Goal: Task Accomplishment & Management: Complete application form

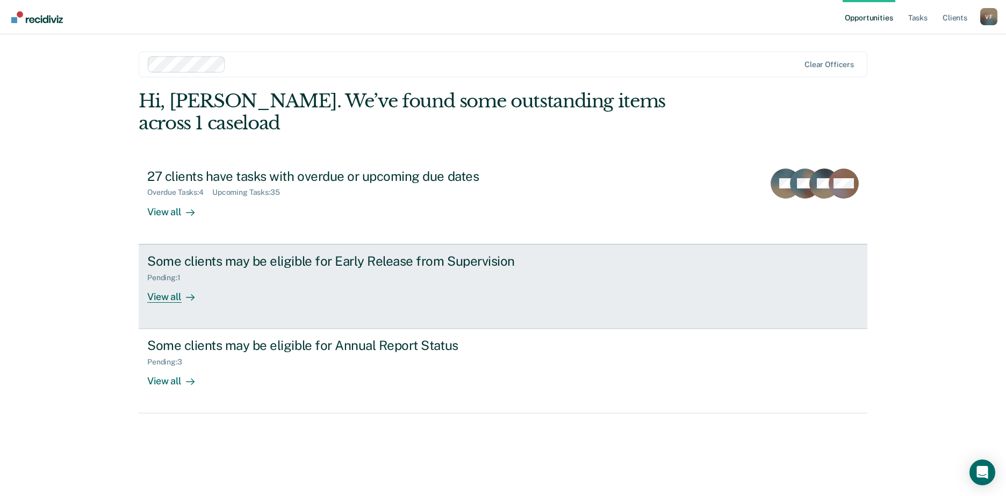
click at [465, 277] on div "Some clients may be eligible for Early Release from Supervision Pending : 1 Vie…" at bounding box center [348, 278] width 403 height 49
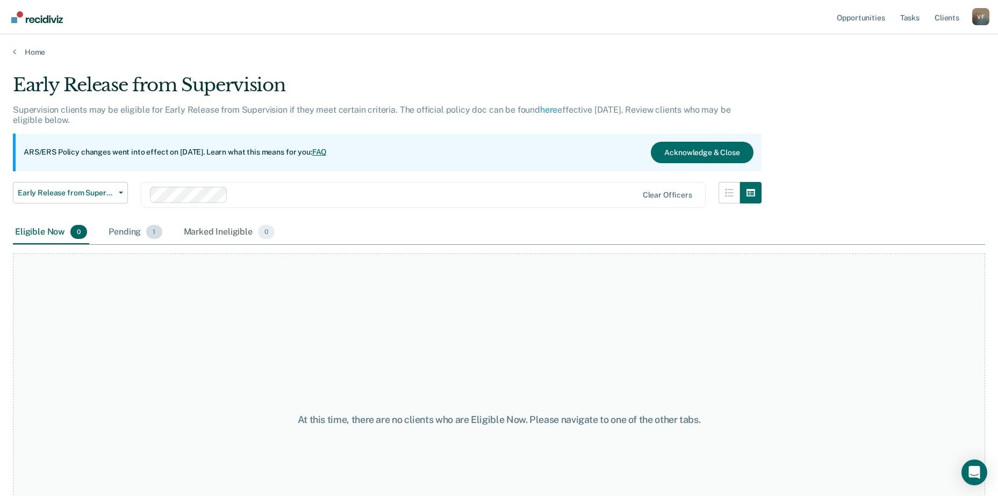
click at [119, 235] on div "Pending 1" at bounding box center [134, 233] width 57 height 24
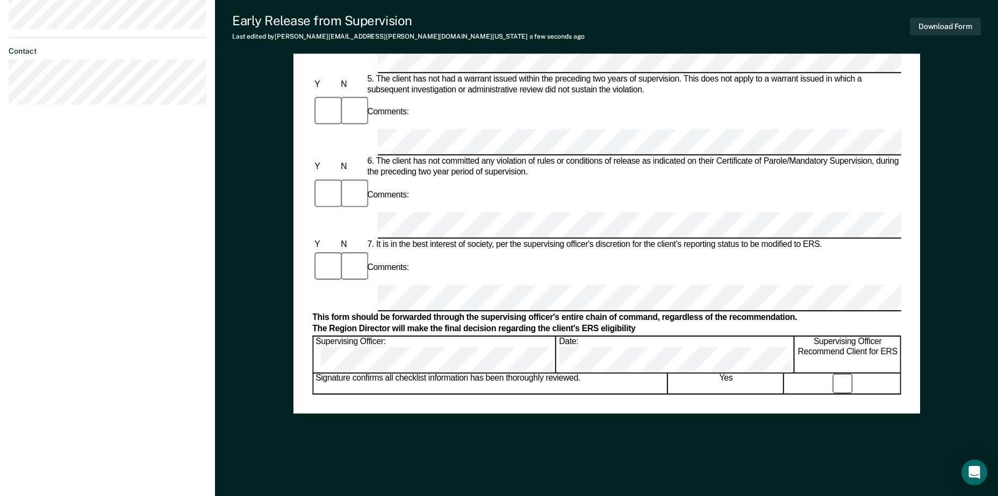
scroll to position [493, 0]
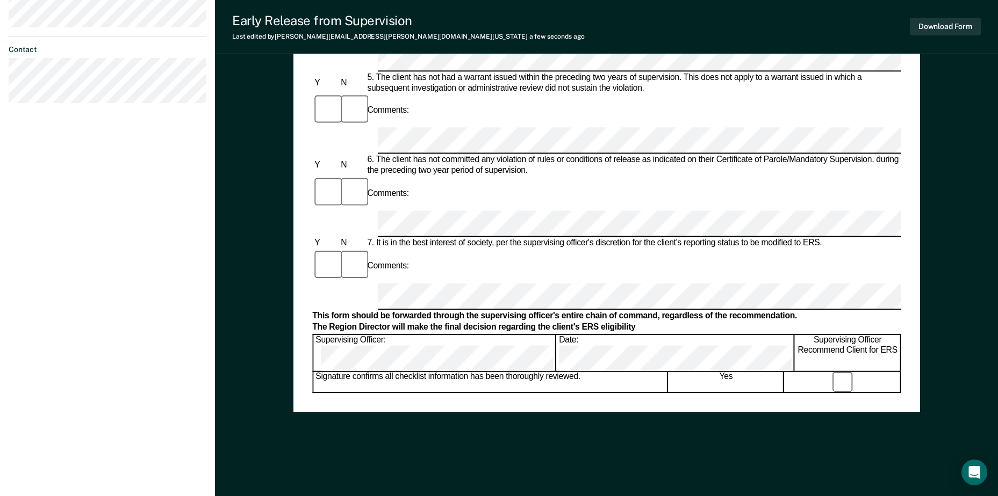
click at [937, 17] on div "Download Form" at bounding box center [945, 26] width 71 height 27
click at [939, 31] on button "Download Form" at bounding box center [945, 27] width 71 height 18
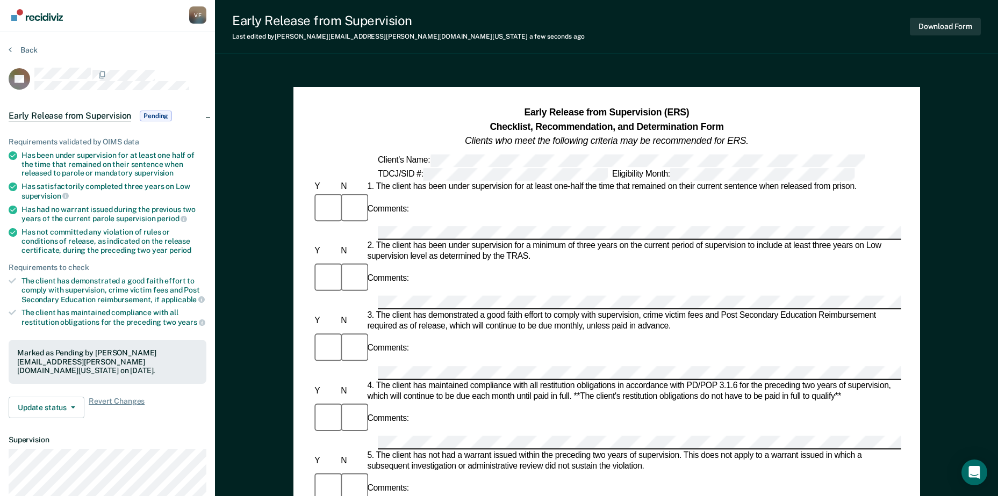
scroll to position [0, 0]
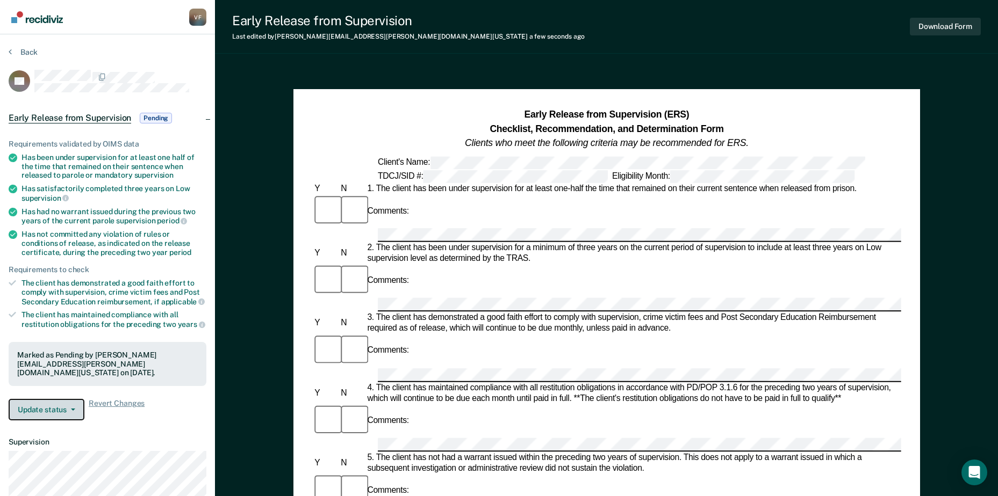
click at [66, 413] on button "Update status" at bounding box center [47, 409] width 76 height 21
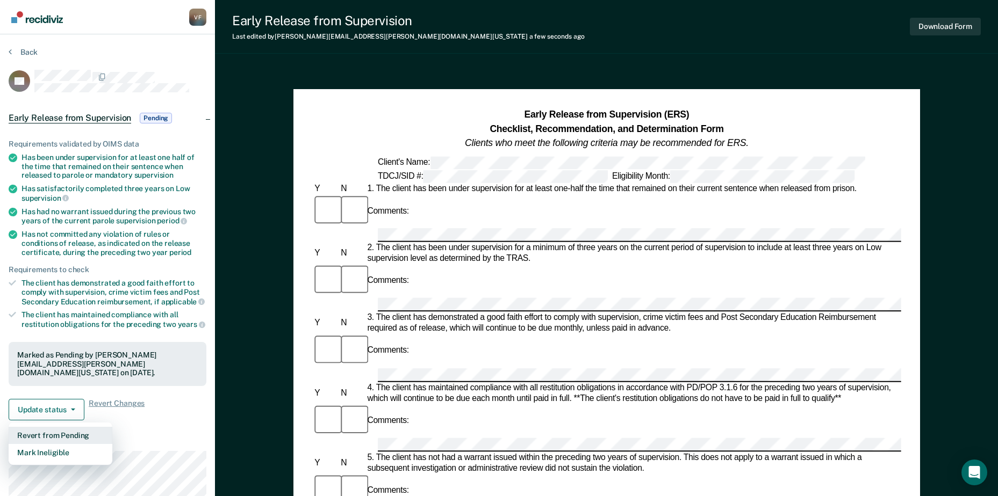
click at [57, 431] on button "Revert from Pending" at bounding box center [61, 435] width 104 height 17
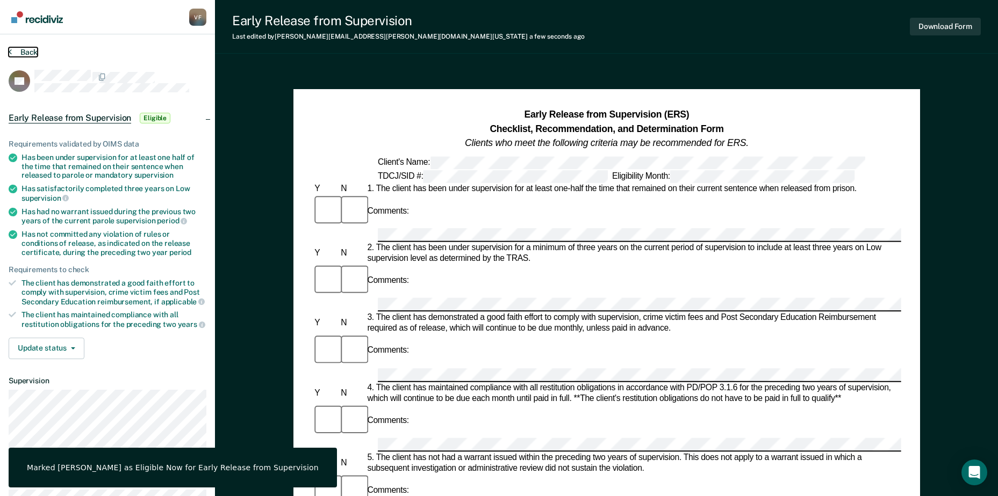
click at [32, 53] on button "Back" at bounding box center [23, 52] width 29 height 10
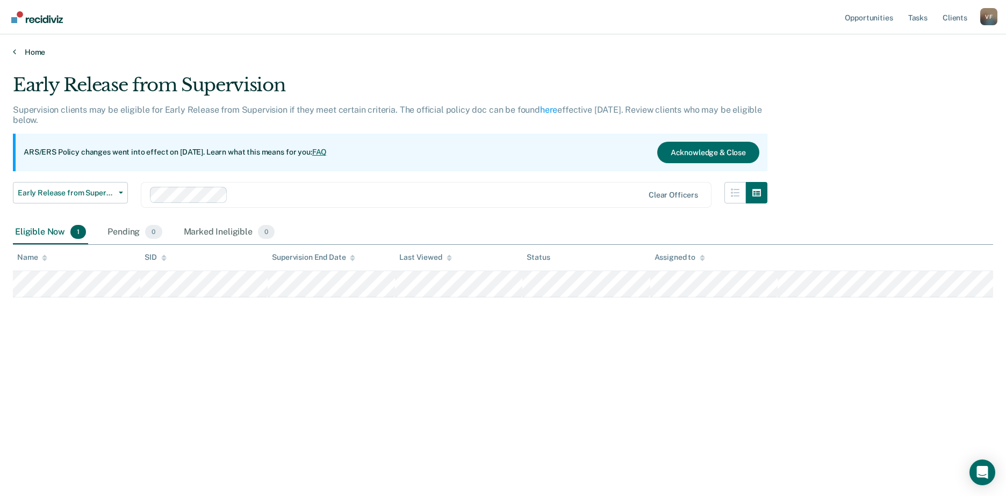
click at [20, 53] on link "Home" at bounding box center [503, 52] width 980 height 10
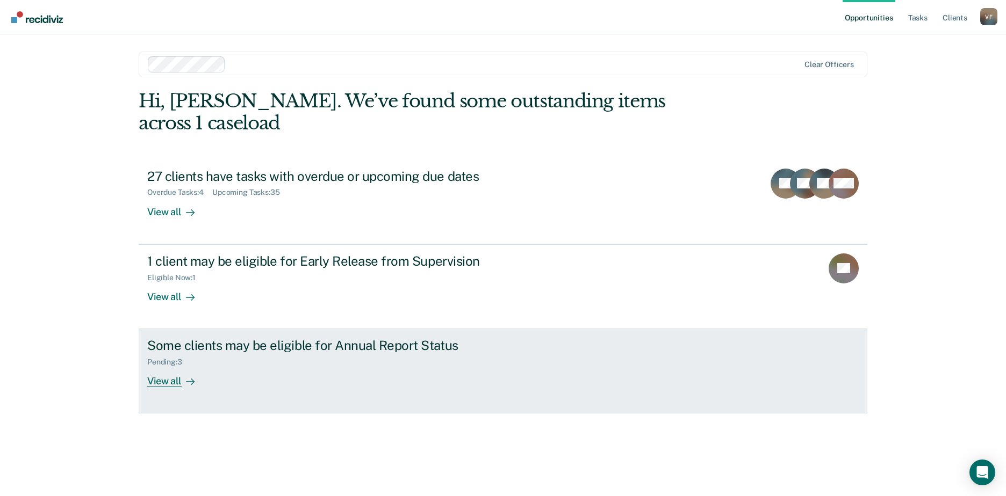
click at [261, 353] on div "Some clients may be eligible for Annual Report Status Pending : 3 View all" at bounding box center [348, 362] width 403 height 49
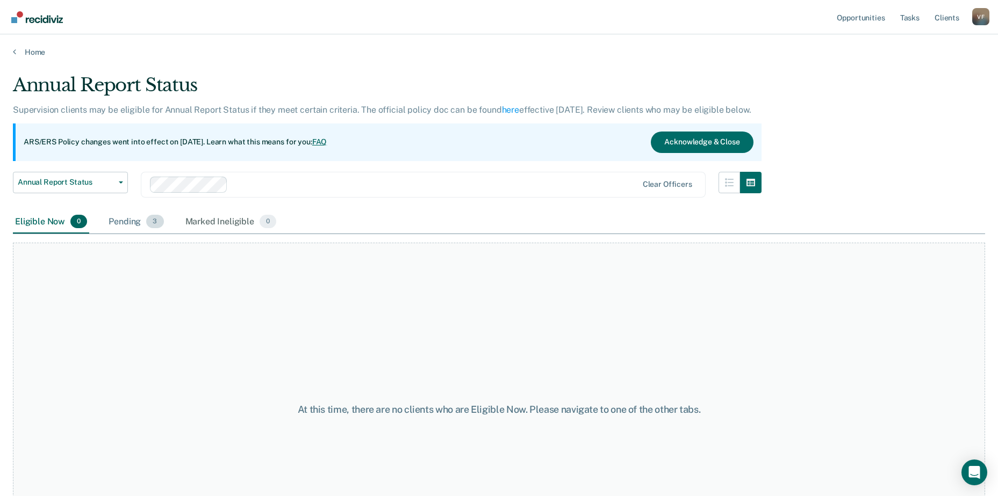
click at [143, 222] on div "Pending 3" at bounding box center [135, 223] width 59 height 24
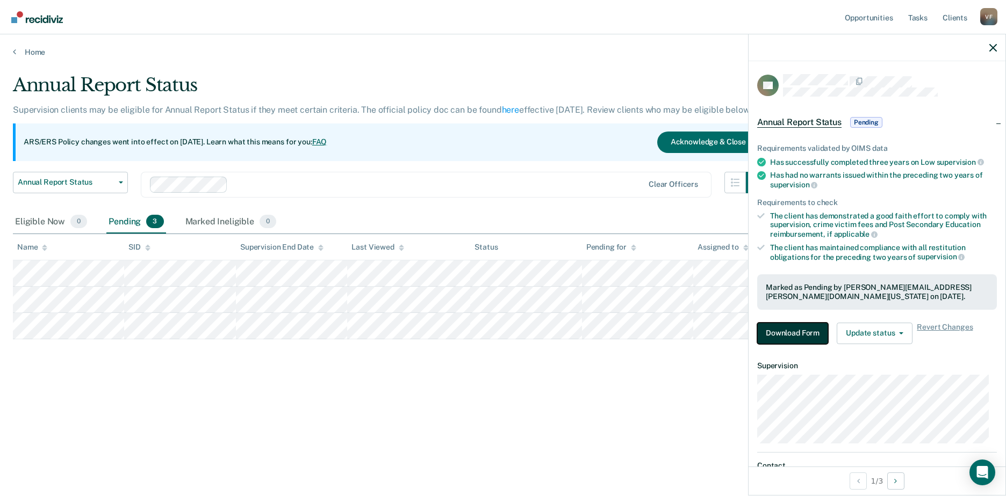
click at [802, 341] on button "Download Form" at bounding box center [792, 333] width 71 height 21
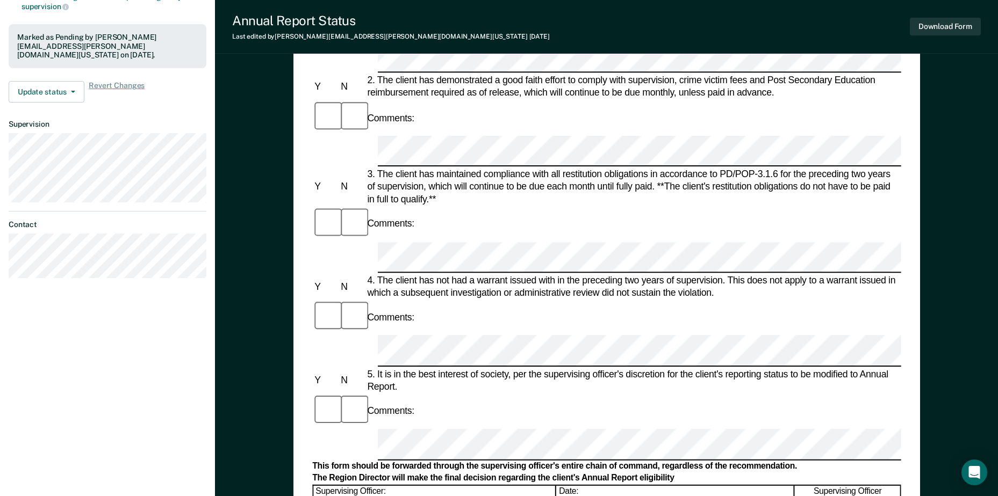
scroll to position [269, 0]
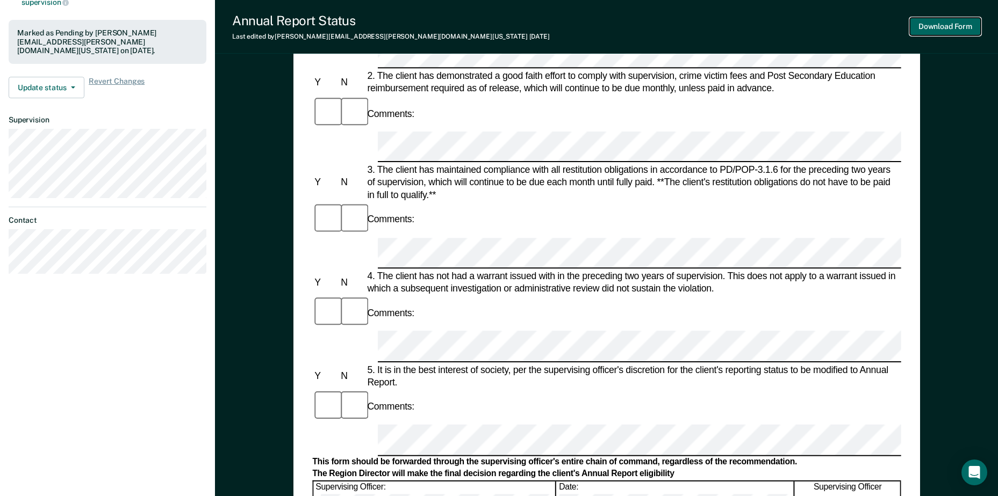
click at [942, 21] on button "Download Form" at bounding box center [945, 27] width 71 height 18
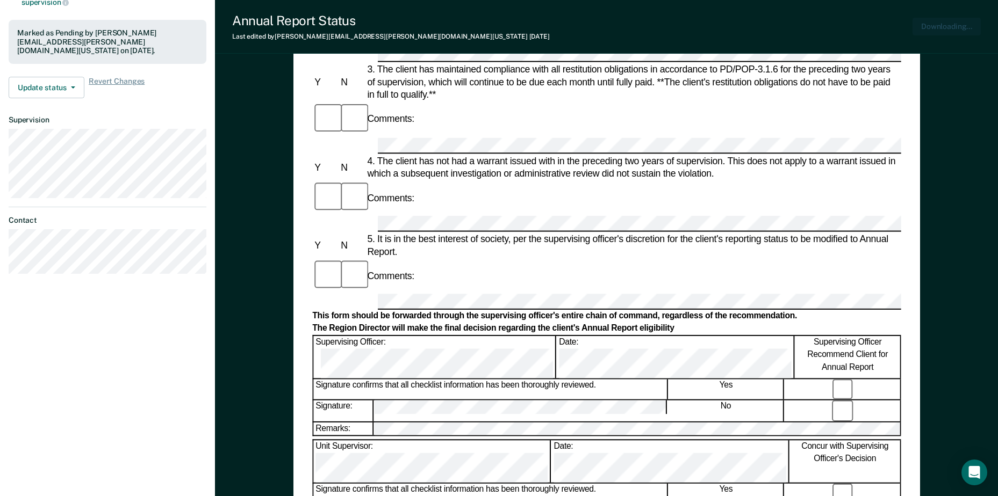
scroll to position [0, 0]
click at [68, 86] on span "button" at bounding box center [71, 87] width 9 height 2
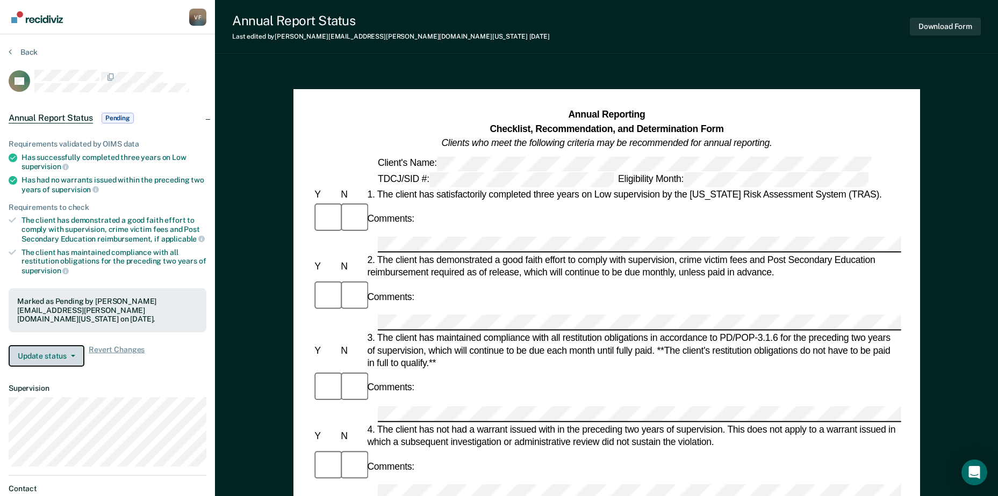
click at [75, 354] on button "Update status" at bounding box center [47, 355] width 76 height 21
click at [26, 51] on button "Back" at bounding box center [23, 52] width 29 height 10
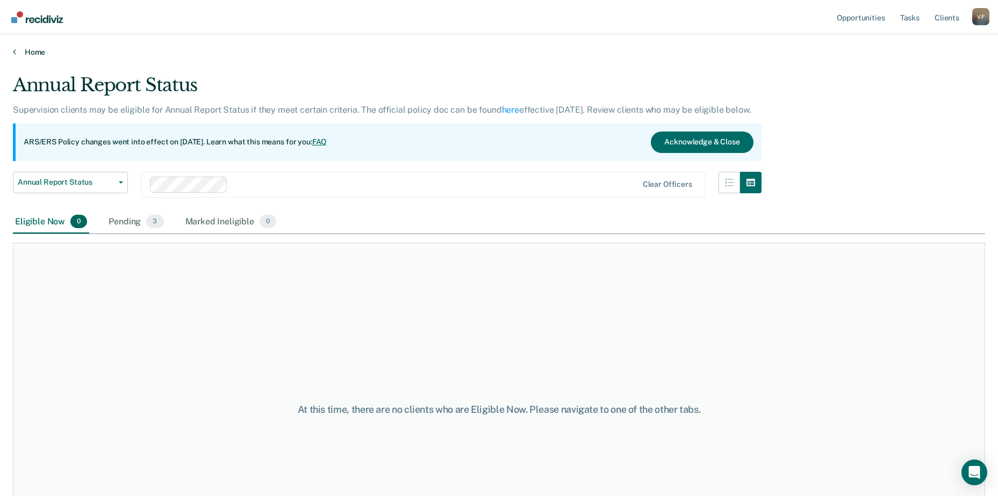
click at [26, 51] on link "Home" at bounding box center [499, 52] width 972 height 10
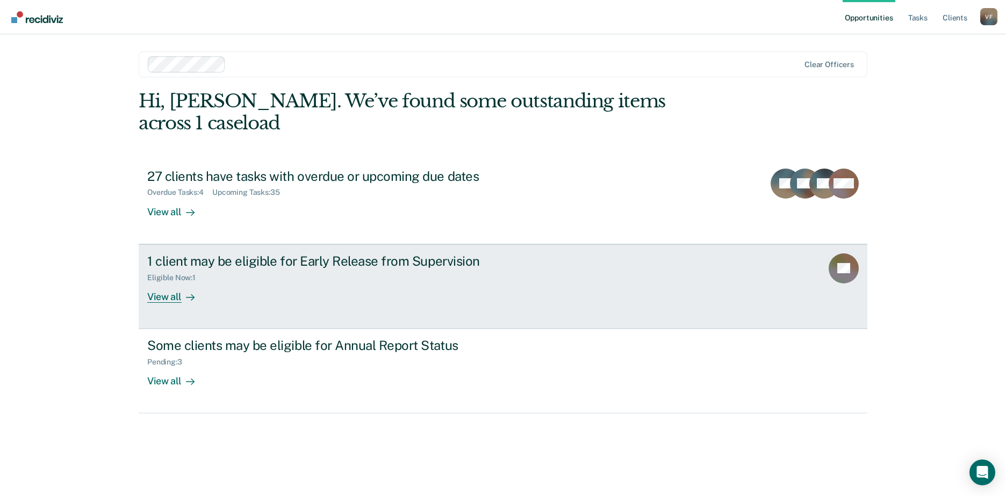
click at [240, 282] on link "1 client may be eligible for Early Release from Supervision Eligible Now : 1 Vi…" at bounding box center [503, 286] width 729 height 85
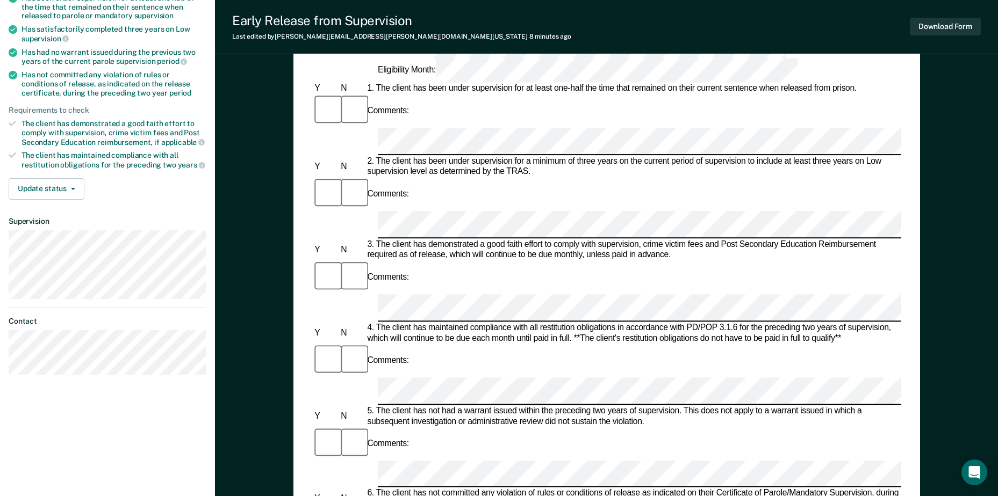
scroll to position [161, 0]
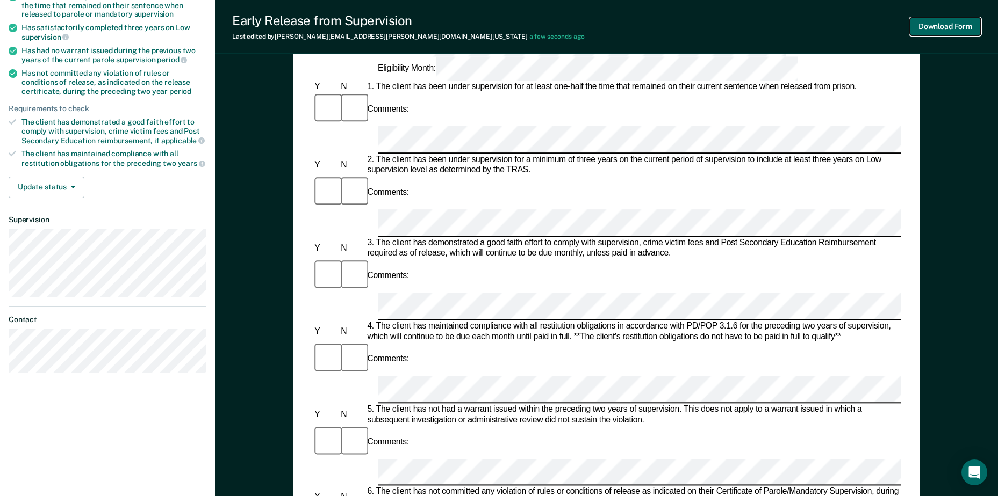
click at [971, 30] on button "Download Form" at bounding box center [945, 27] width 71 height 18
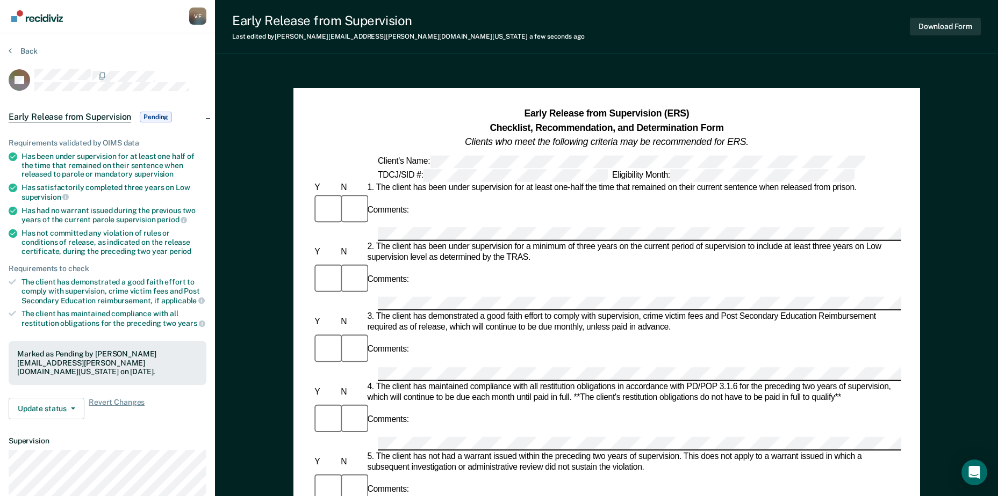
scroll to position [0, 0]
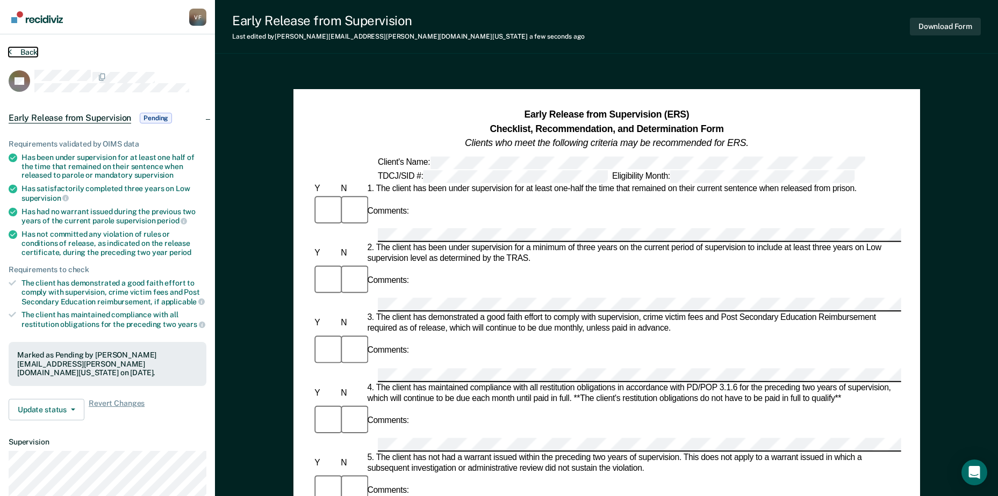
click at [22, 49] on button "Back" at bounding box center [23, 52] width 29 height 10
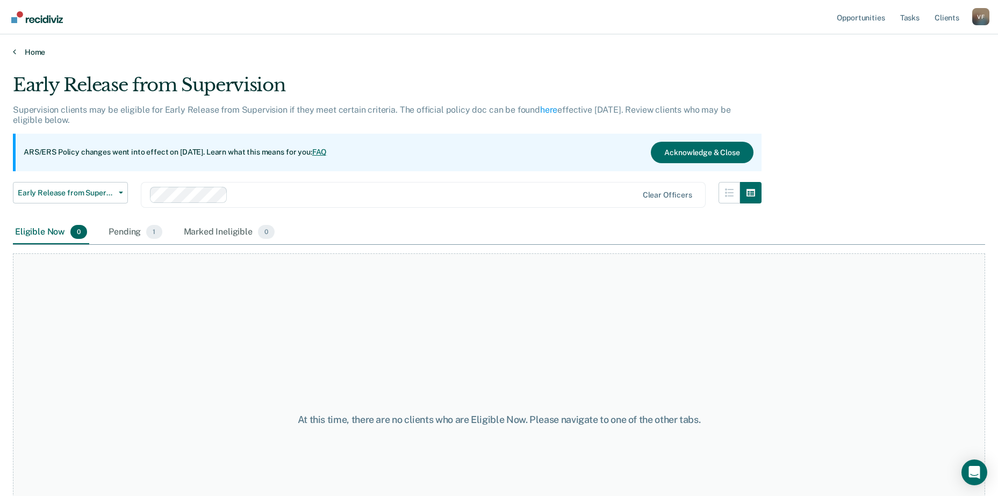
click at [32, 54] on link "Home" at bounding box center [499, 52] width 972 height 10
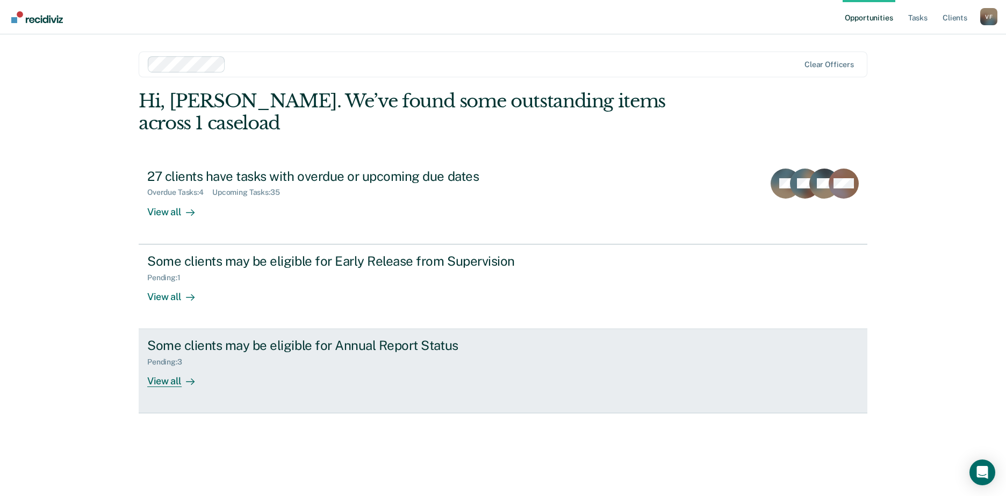
click at [186, 358] on div "Pending : 3" at bounding box center [169, 362] width 44 height 9
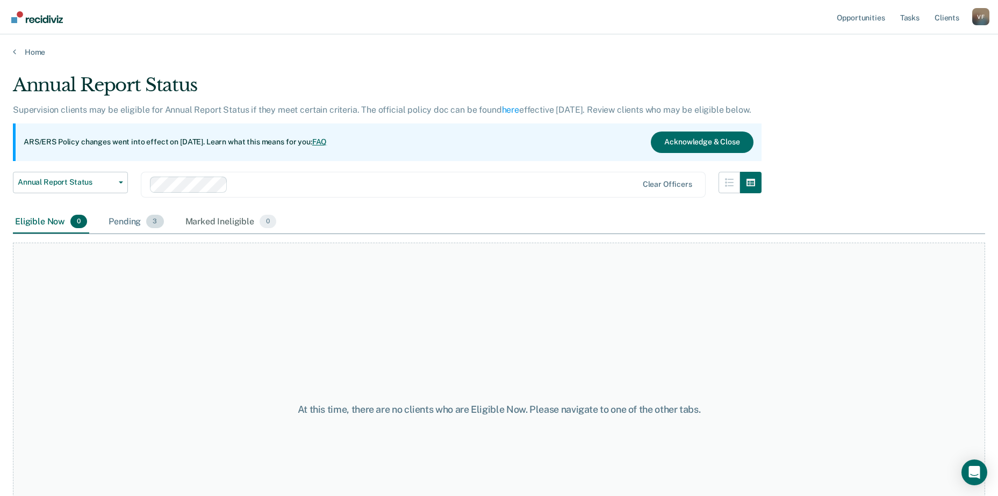
click at [132, 226] on div "Pending 3" at bounding box center [135, 223] width 59 height 24
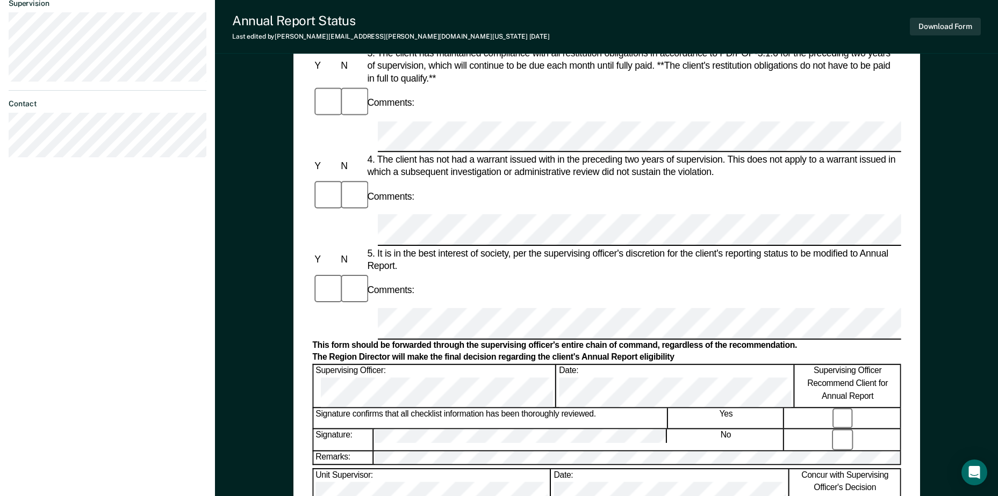
scroll to position [430, 0]
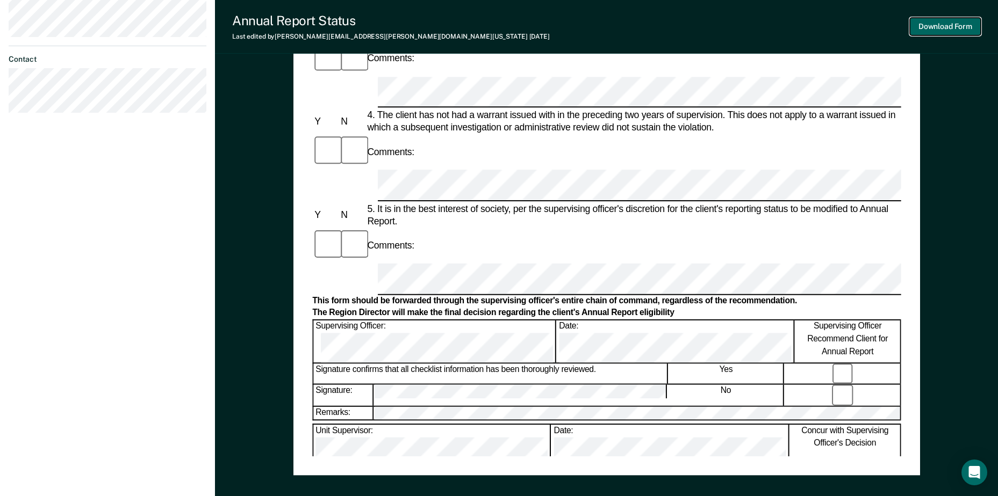
click at [934, 27] on button "Download Form" at bounding box center [945, 27] width 71 height 18
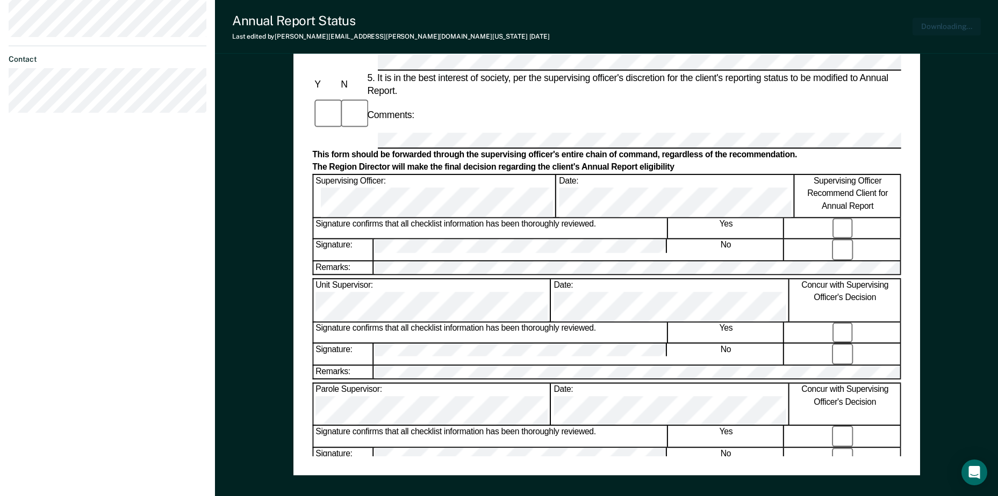
scroll to position [0, 0]
